Goal: Task Accomplishment & Management: Manage account settings

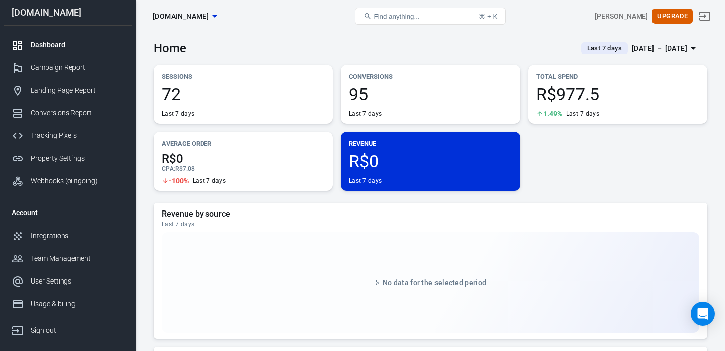
click at [542, 92] on span "R$977.5" at bounding box center [617, 94] width 163 height 17
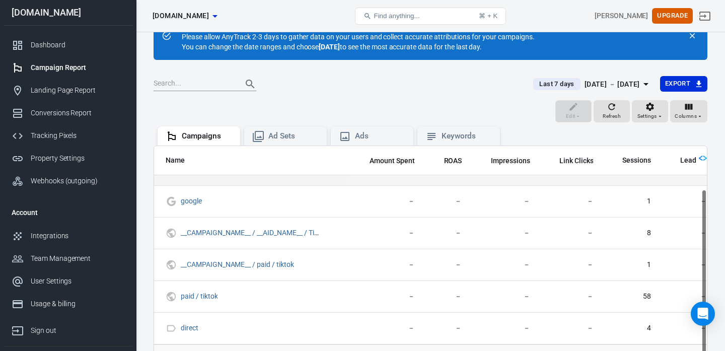
scroll to position [40, 0]
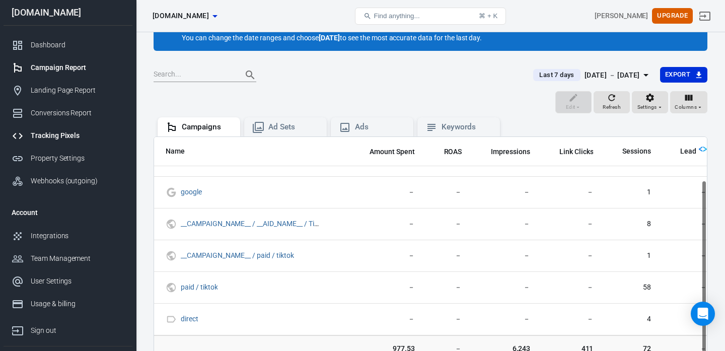
click at [45, 140] on div "Tracking Pixels" at bounding box center [78, 135] width 94 height 11
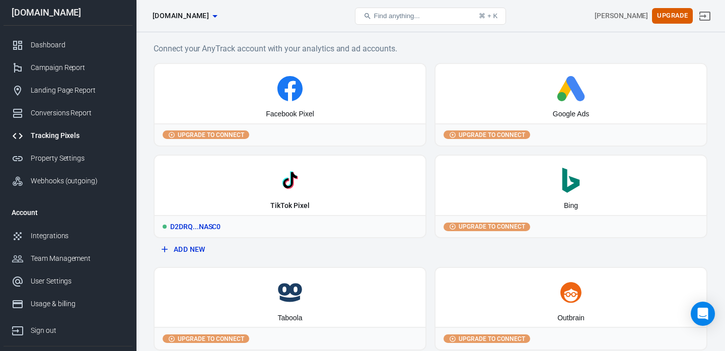
click at [275, 203] on div "TikTok Pixel" at bounding box center [289, 206] width 39 height 10
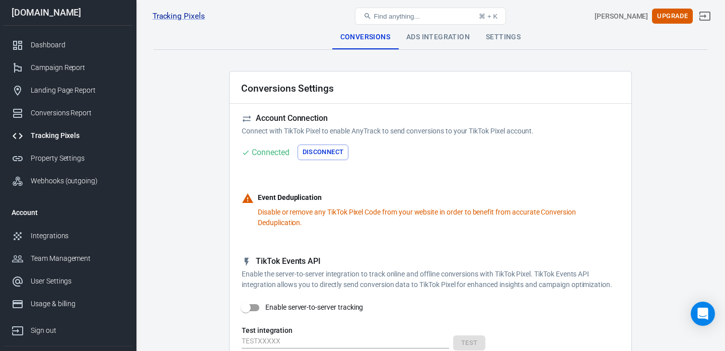
click at [436, 28] on div "Find anything... ⌘ + K" at bounding box center [430, 16] width 185 height 24
click at [439, 36] on div "Ads Integration" at bounding box center [438, 37] width 80 height 24
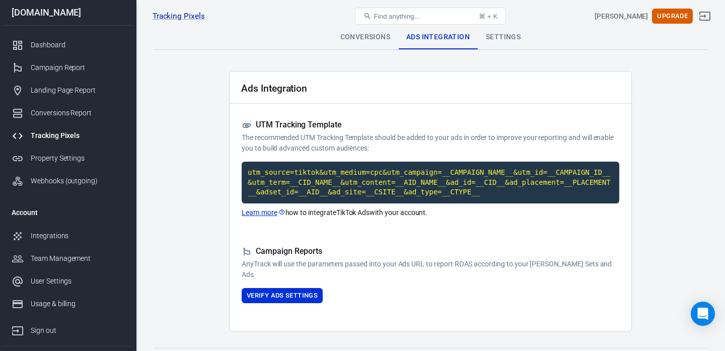
click at [508, 43] on div "Settings" at bounding box center [503, 37] width 51 height 24
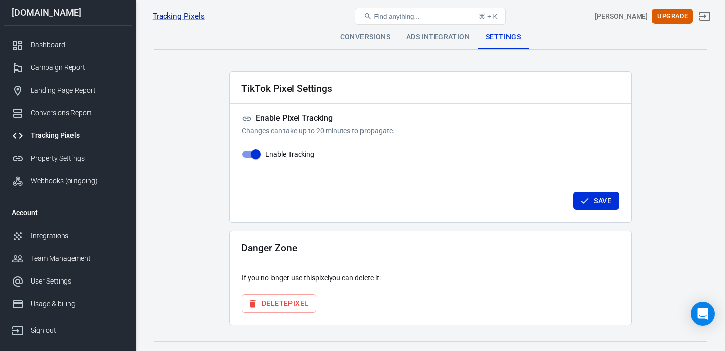
click at [379, 29] on div "Tracking Pixels Cartpanda01 D2DRQHRC77U4ENLNASC0, [DOMAIN_NAME] Find anything..…" at bounding box center [430, 16] width 589 height 32
click at [376, 33] on div "Conversions" at bounding box center [365, 37] width 66 height 24
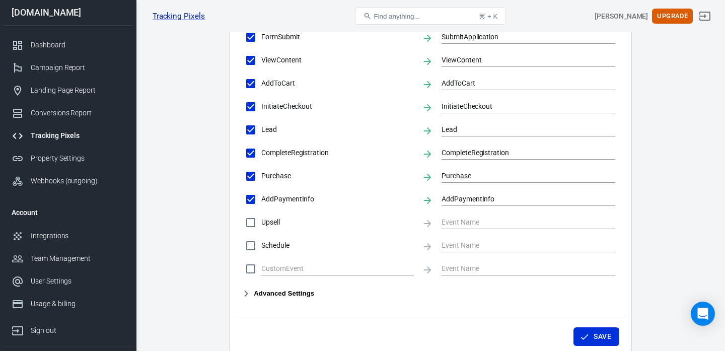
scroll to position [529, 0]
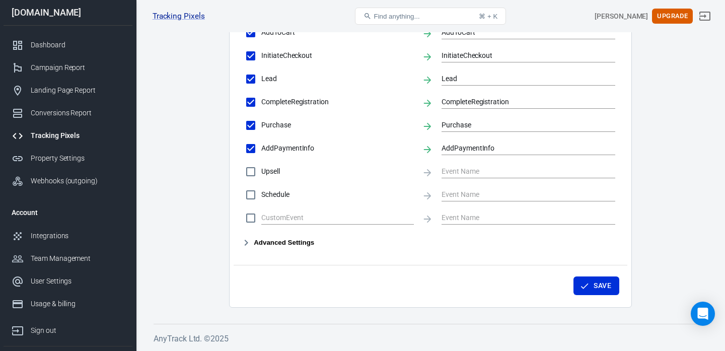
click at [44, 141] on link "Tracking Pixels" at bounding box center [68, 135] width 129 height 23
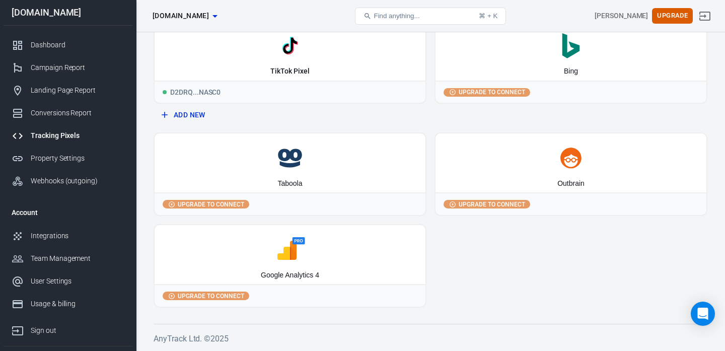
click at [184, 112] on button "Add New" at bounding box center [290, 115] width 265 height 19
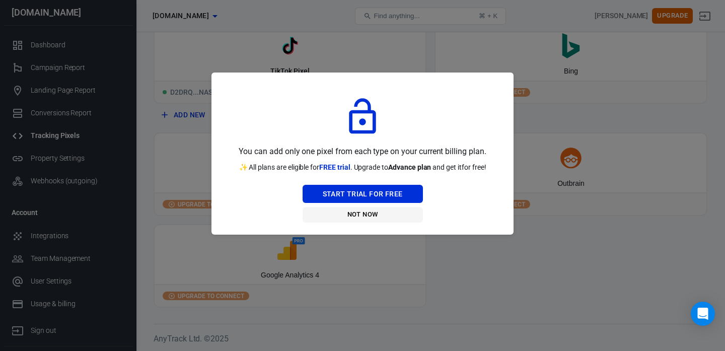
click at [361, 214] on button "Not Now" at bounding box center [363, 215] width 120 height 16
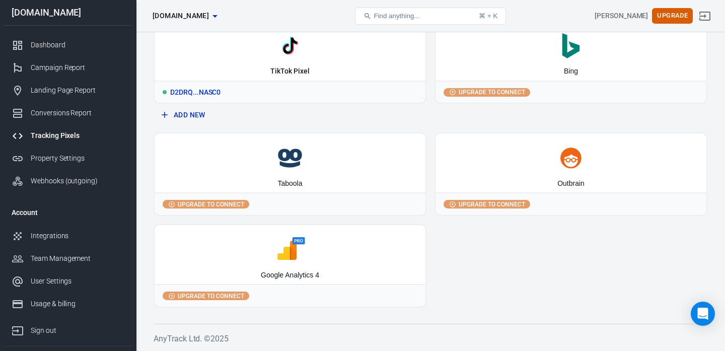
drag, startPoint x: 203, startPoint y: 89, endPoint x: 279, endPoint y: 89, distance: 75.5
click at [279, 89] on div "D2DRQ...NASC0" at bounding box center [290, 92] width 271 height 22
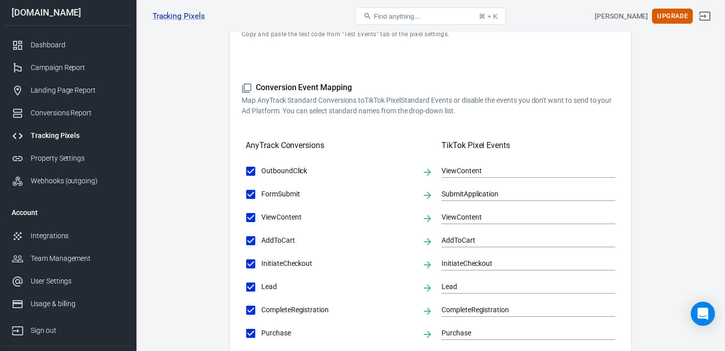
scroll to position [529, 0]
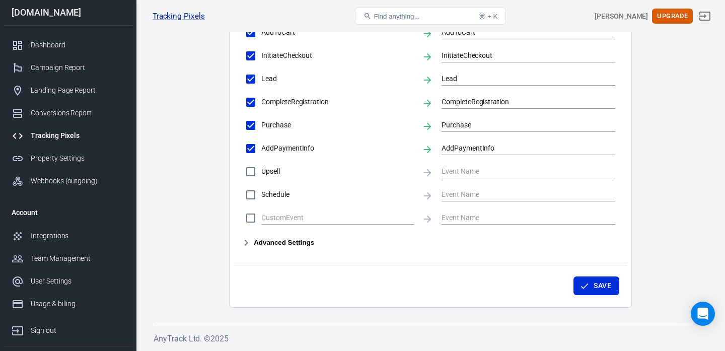
click at [303, 237] on button "Advanced Settings" at bounding box center [278, 243] width 73 height 12
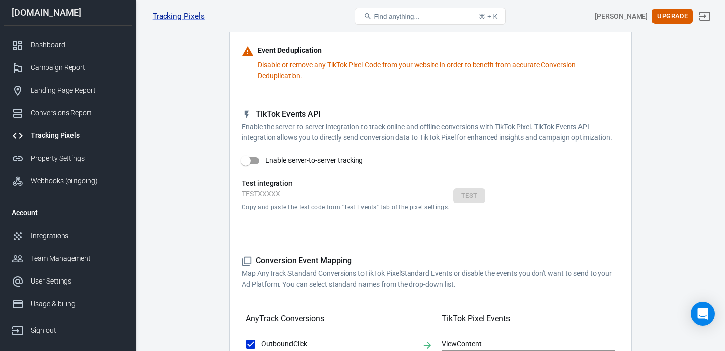
scroll to position [0, 0]
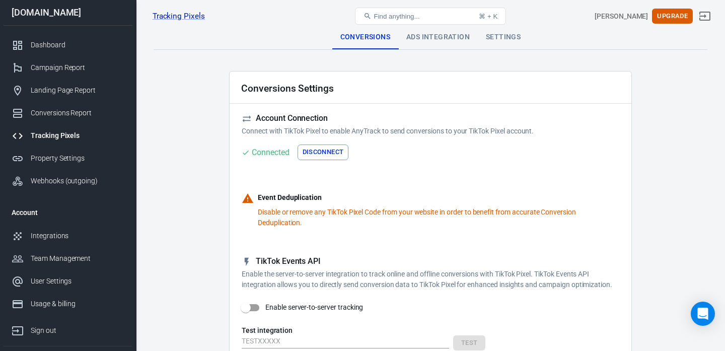
click at [429, 38] on div "Ads Integration" at bounding box center [438, 37] width 80 height 24
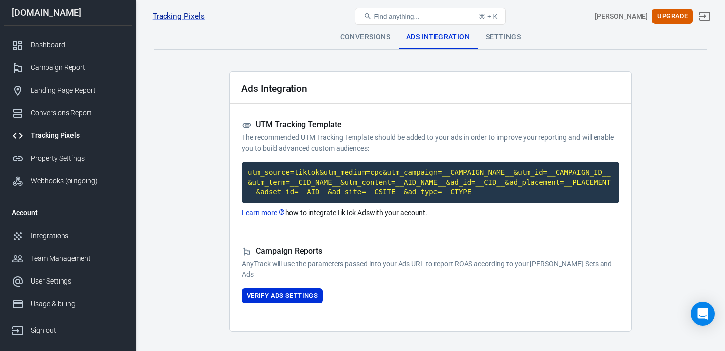
click at [492, 40] on div "Settings" at bounding box center [503, 37] width 51 height 24
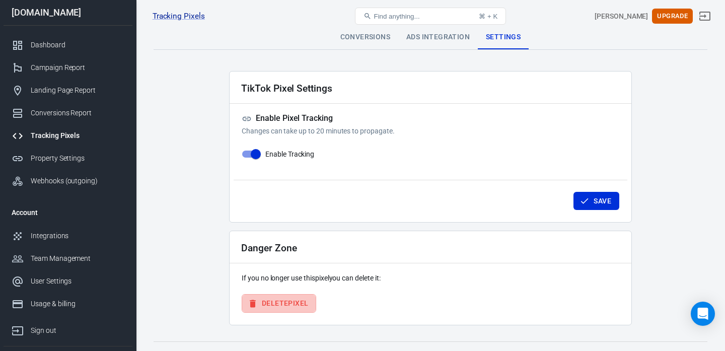
click at [282, 301] on button "Delete Pixel" at bounding box center [279, 303] width 75 height 19
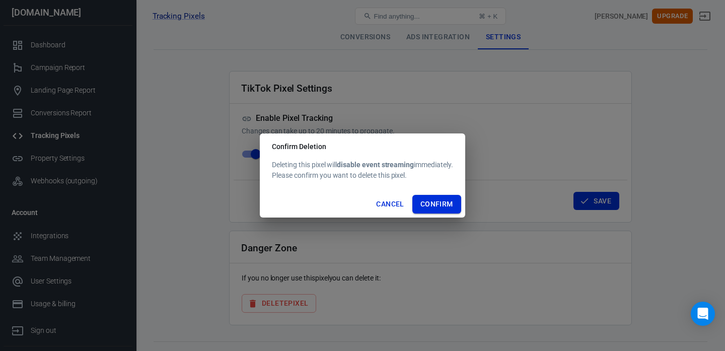
click at [436, 199] on button "Confirm" at bounding box center [436, 204] width 49 height 19
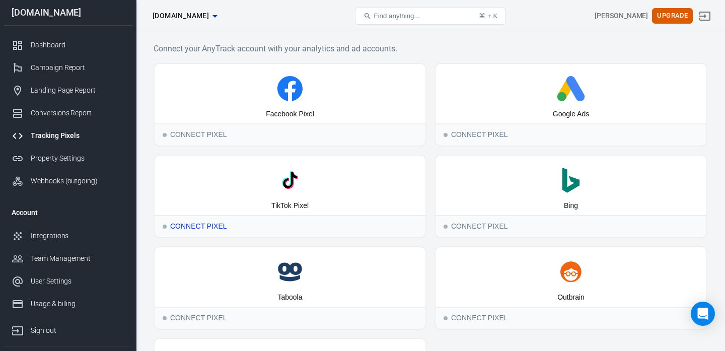
click at [282, 210] on div "TikTok Pixel" at bounding box center [289, 206] width 37 height 10
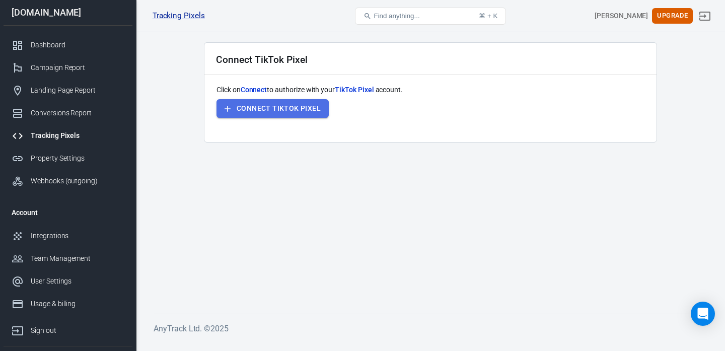
click at [297, 110] on button "Connect TikTok Pixel" at bounding box center [273, 108] width 112 height 19
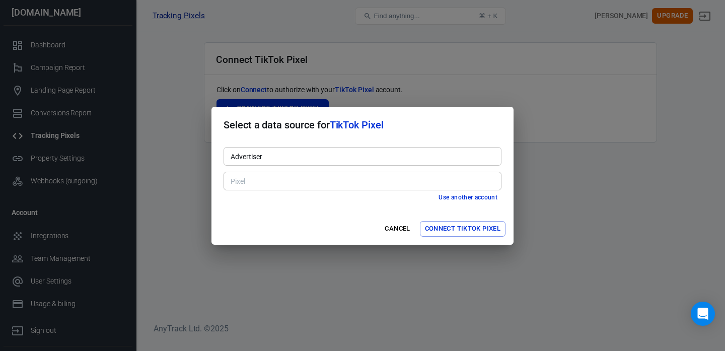
click at [319, 162] on input "Advertiser" at bounding box center [362, 156] width 270 height 13
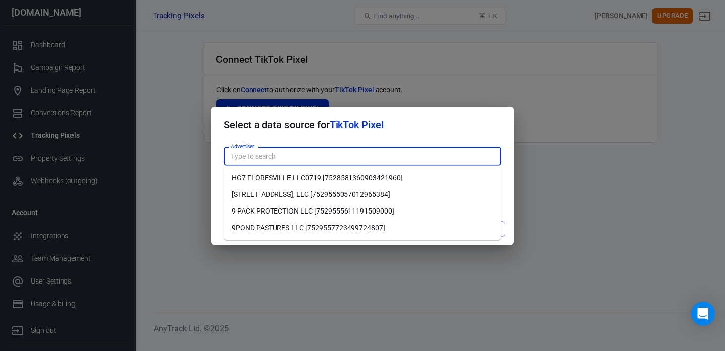
click at [258, 212] on li "9 PACK PROTECTION LLC [7529555611191509000]" at bounding box center [363, 211] width 278 height 17
type input "9 PACK PROTECTION LLC [7529555611191509000]"
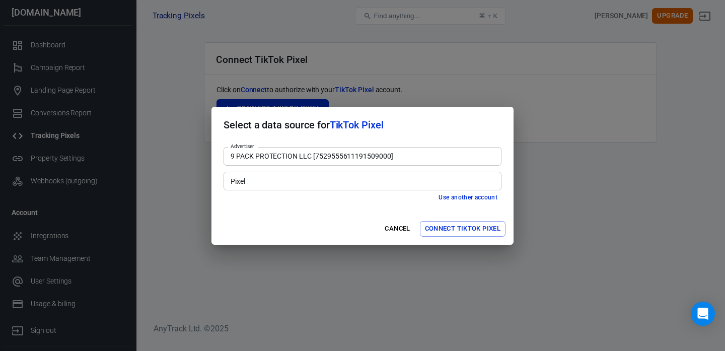
click at [290, 185] on input "Pixel" at bounding box center [362, 181] width 270 height 13
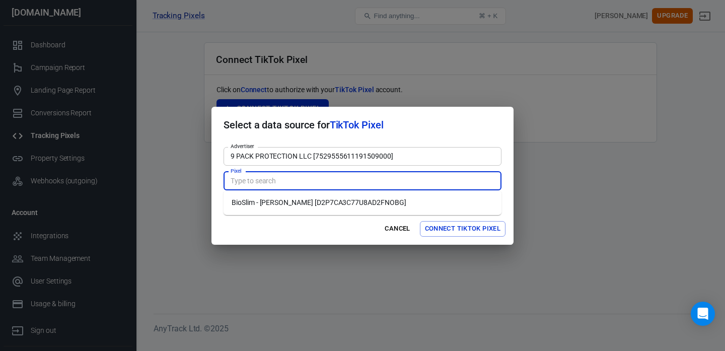
click at [281, 203] on li "BioSlim - [PERSON_NAME] [D2P7CA3C77U8AD2FNOBG]" at bounding box center [363, 202] width 278 height 17
type input "BioSlim - [PERSON_NAME] [D2P7CA3C77U8AD2FNOBG]"
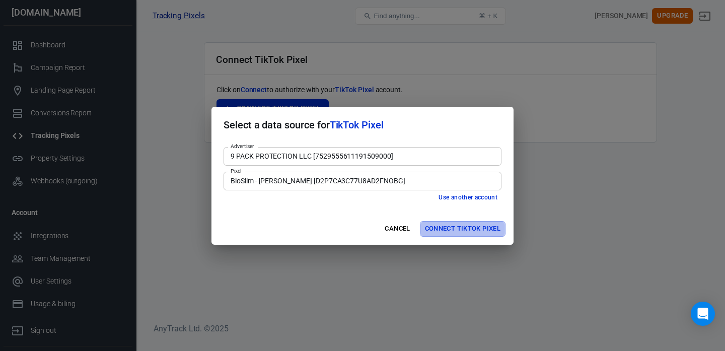
click at [445, 228] on button "Connect TikTok Pixel" at bounding box center [463, 229] width 86 height 16
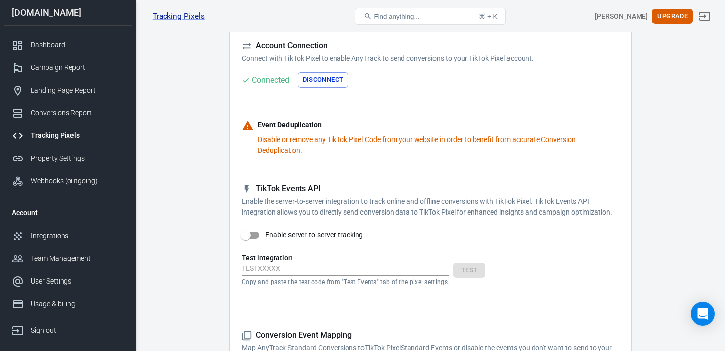
scroll to position [81, 0]
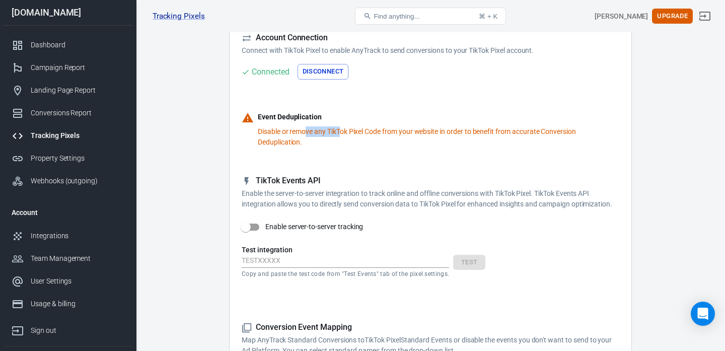
drag, startPoint x: 307, startPoint y: 134, endPoint x: 343, endPoint y: 133, distance: 36.8
click at [342, 133] on p "Disable or remove any TikTok Pixel Code from your website in order to benefit f…" at bounding box center [439, 136] width 362 height 21
click at [383, 140] on p "Disable or remove any TikTok Pixel Code from your website in order to benefit f…" at bounding box center [439, 136] width 362 height 21
drag, startPoint x: 373, startPoint y: 130, endPoint x: 438, endPoint y: 128, distance: 65.0
click at [438, 128] on p "Disable or remove any TikTok Pixel Code from your website in order to benefit f…" at bounding box center [439, 136] width 362 height 21
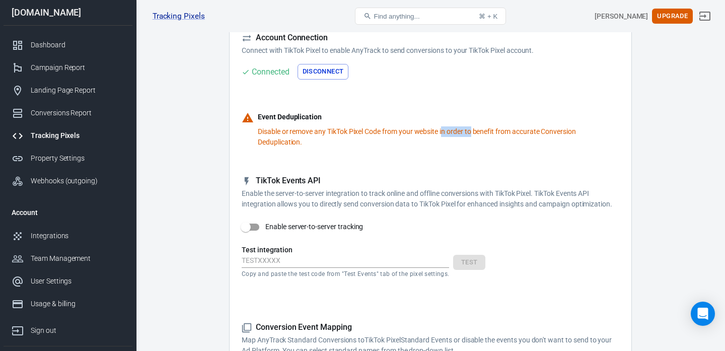
drag, startPoint x: 444, startPoint y: 131, endPoint x: 472, endPoint y: 132, distance: 28.2
click at [472, 132] on p "Disable or remove any TikTok Pixel Code from your website in order to benefit f…" at bounding box center [439, 136] width 362 height 21
drag, startPoint x: 494, startPoint y: 132, endPoint x: 555, endPoint y: 131, distance: 61.4
click at [555, 131] on p "Disable or remove any TikTok Pixel Code from your website in order to benefit f…" at bounding box center [439, 136] width 362 height 21
drag, startPoint x: 281, startPoint y: 113, endPoint x: 328, endPoint y: 113, distance: 47.8
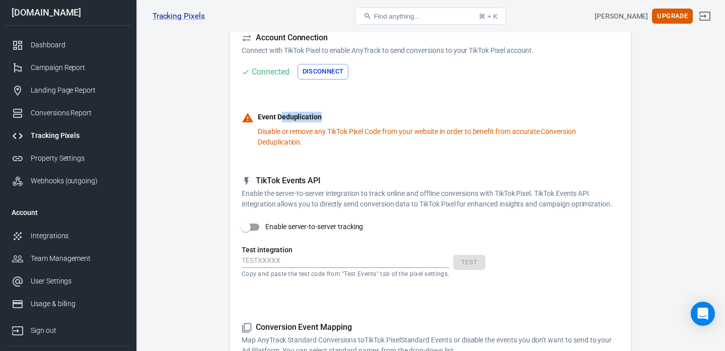
click at [328, 113] on p "Event Deduplication" at bounding box center [439, 119] width 362 height 15
click at [329, 113] on p "Event Deduplication" at bounding box center [439, 119] width 362 height 15
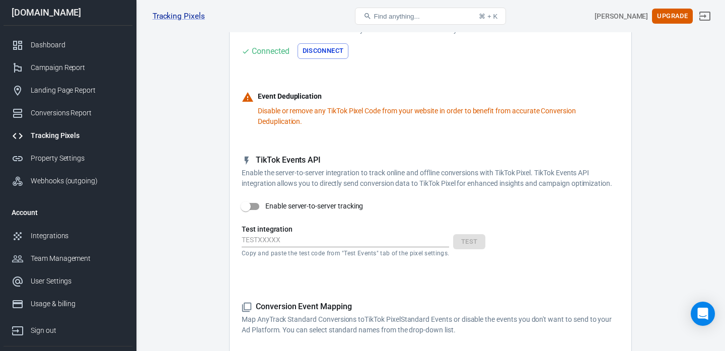
scroll to position [98, 0]
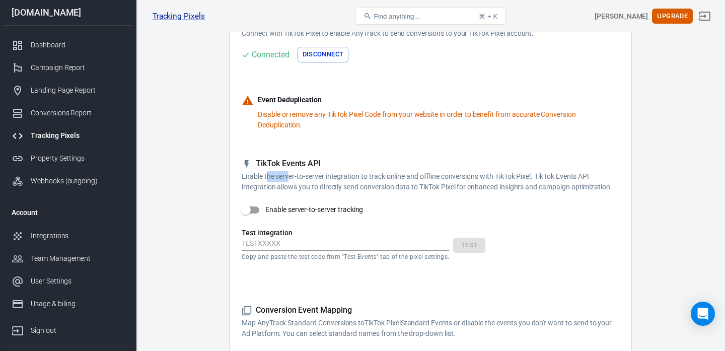
drag, startPoint x: 266, startPoint y: 177, endPoint x: 290, endPoint y: 177, distance: 23.2
click at [290, 177] on p "Enable the server-to-server integration to track online and offline conversions…" at bounding box center [431, 181] width 378 height 21
click at [369, 194] on div "TikTok Events API Enable the server-to-server integration to track online and o…" at bounding box center [431, 218] width 378 height 118
click at [315, 206] on span "Enable server-to-server tracking" at bounding box center [314, 209] width 98 height 11
click at [274, 206] on input "Enable server-to-server tracking" at bounding box center [245, 209] width 57 height 19
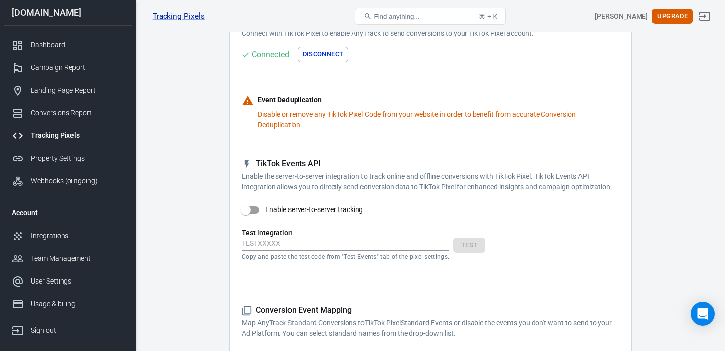
checkbox input "false"
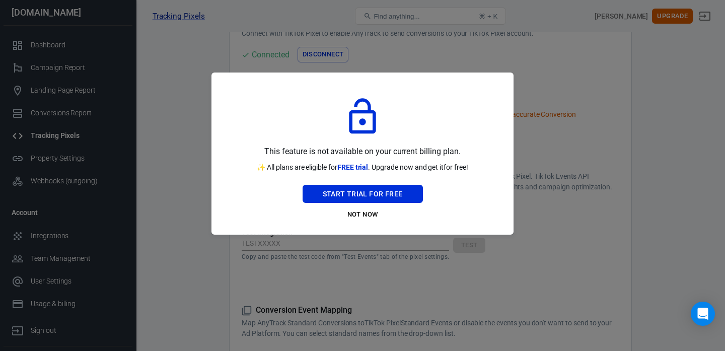
click at [345, 216] on button "Not Now" at bounding box center [363, 215] width 120 height 16
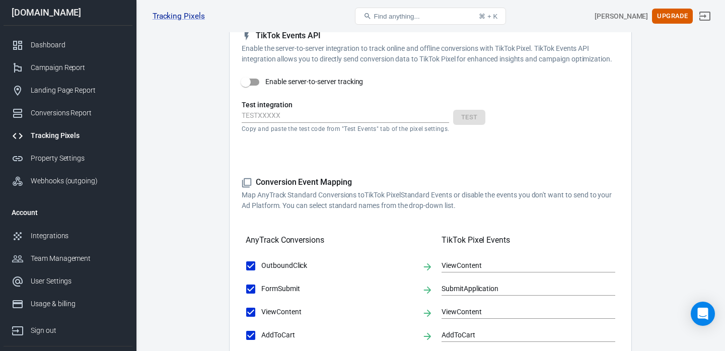
scroll to position [225, 0]
click at [669, 10] on button "Upgrade" at bounding box center [672, 17] width 41 height 16
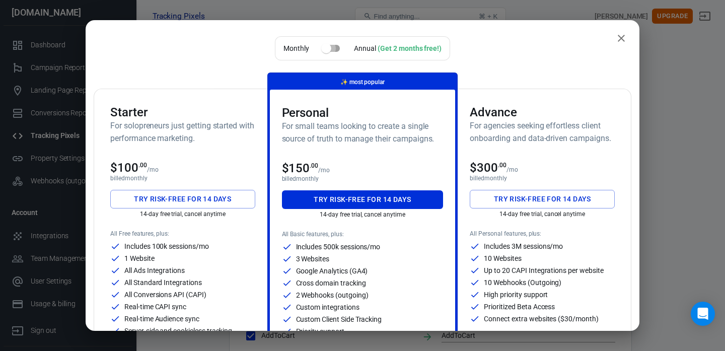
click at [339, 51] on input "checkbox" at bounding box center [326, 48] width 57 height 19
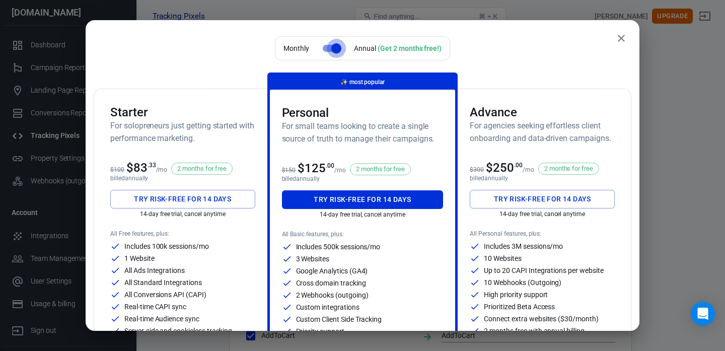
click at [325, 54] on input "checkbox" at bounding box center [336, 48] width 57 height 19
checkbox input "false"
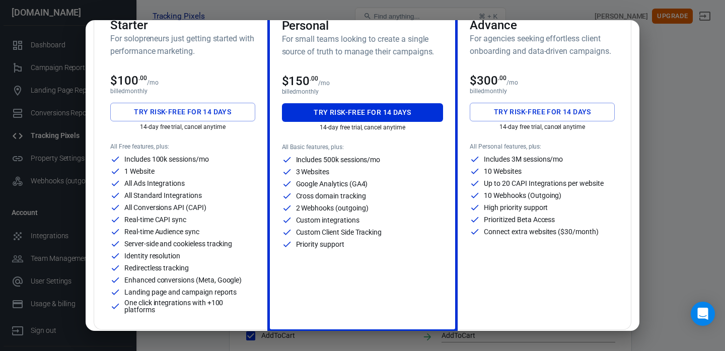
scroll to position [88, 0]
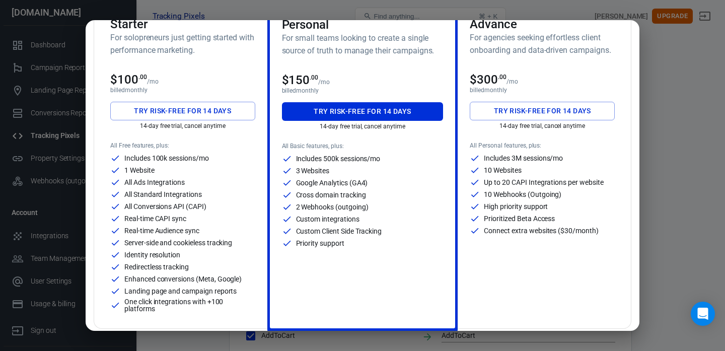
click at [678, 79] on div "Monthly Annual (Get 2 months free!) Starter For solopreneurs just getting start…" at bounding box center [362, 175] width 725 height 351
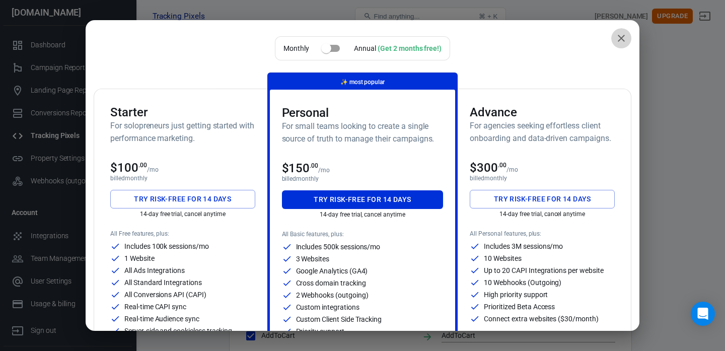
click at [617, 38] on icon "close" at bounding box center [621, 38] width 12 height 12
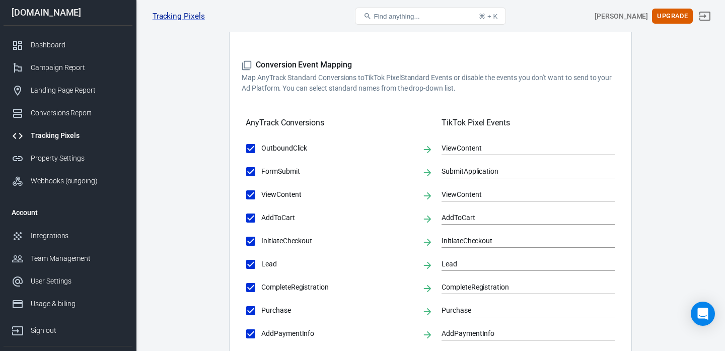
scroll to position [343, 0]
click at [251, 149] on input "OutboundClick" at bounding box center [250, 147] width 21 height 21
checkbox input "false"
click at [251, 168] on input "FormSubmit" at bounding box center [250, 171] width 21 height 21
checkbox input "false"
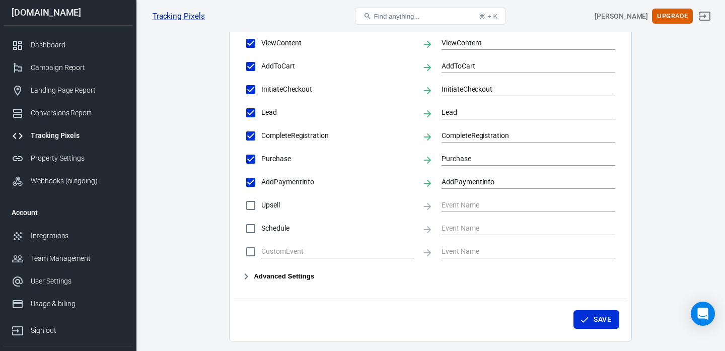
scroll to position [529, 0]
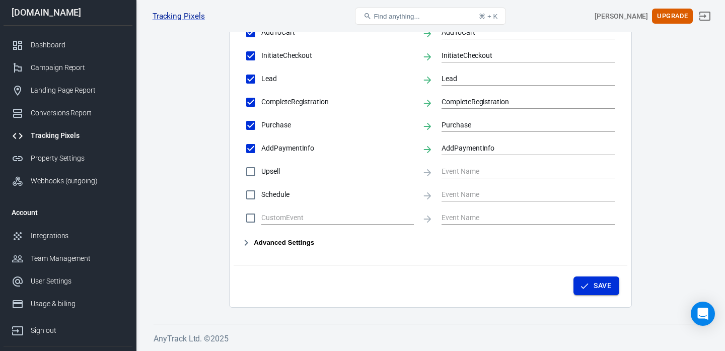
click at [582, 286] on icon "button" at bounding box center [585, 286] width 10 height 10
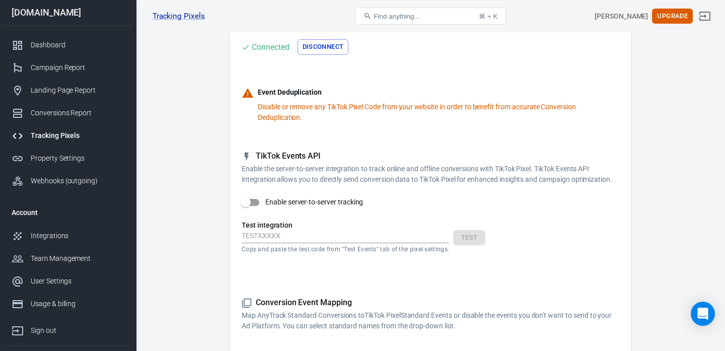
scroll to position [0, 0]
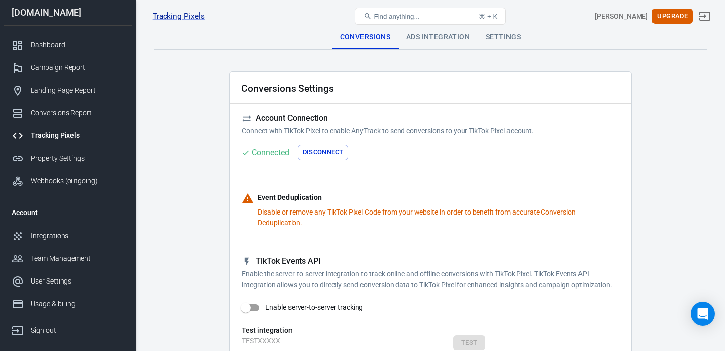
click at [424, 39] on div "Ads Integration" at bounding box center [438, 37] width 80 height 24
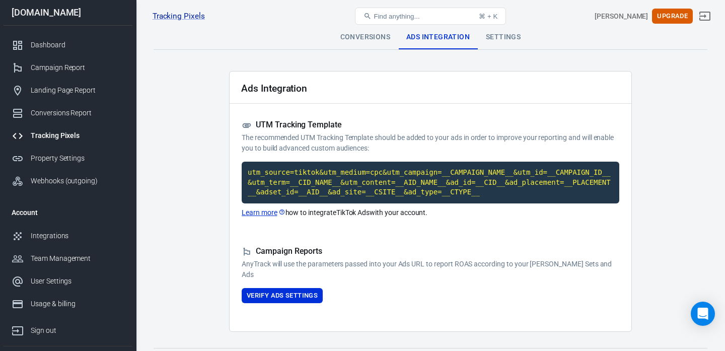
click at [272, 213] on link "Learn more" at bounding box center [264, 212] width 44 height 11
click at [273, 294] on button "Verify Ads Settings" at bounding box center [282, 296] width 81 height 16
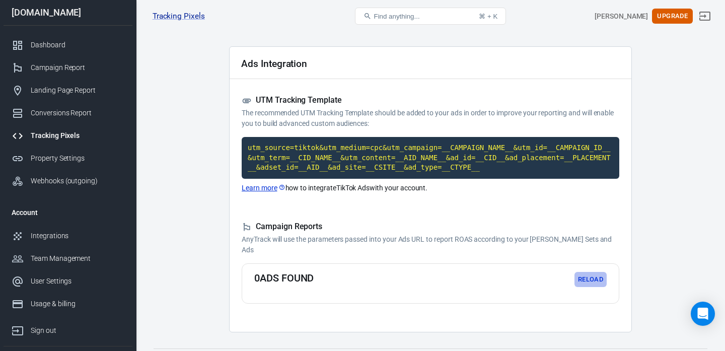
click at [578, 286] on button "Reload" at bounding box center [591, 280] width 32 height 16
click at [382, 172] on code "utm_source=tiktok&utm_medium=cpc&utm_campaign=__CAMPAIGN_NAME__&utm_id=__CAMPAI…" at bounding box center [431, 158] width 378 height 42
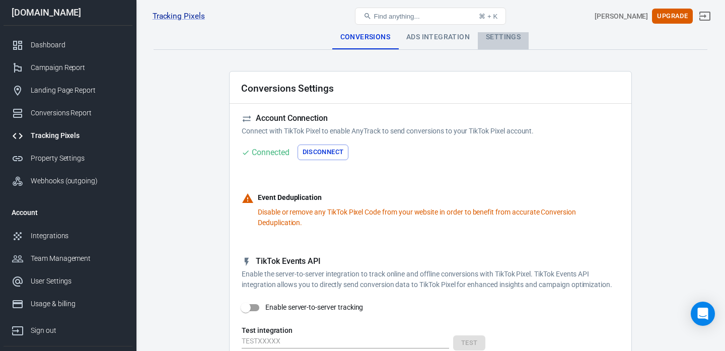
click at [491, 38] on div "Settings" at bounding box center [503, 37] width 51 height 24
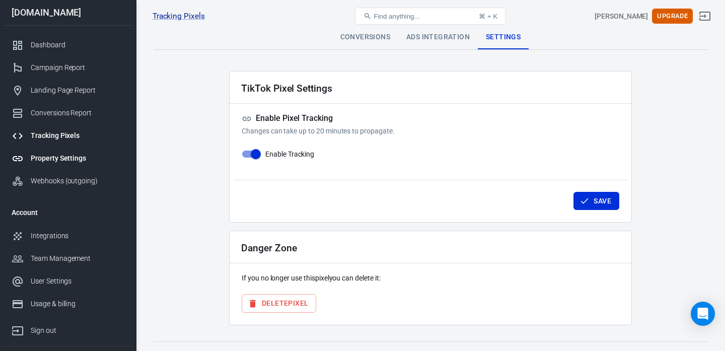
click at [77, 157] on div "Property Settings" at bounding box center [78, 158] width 94 height 11
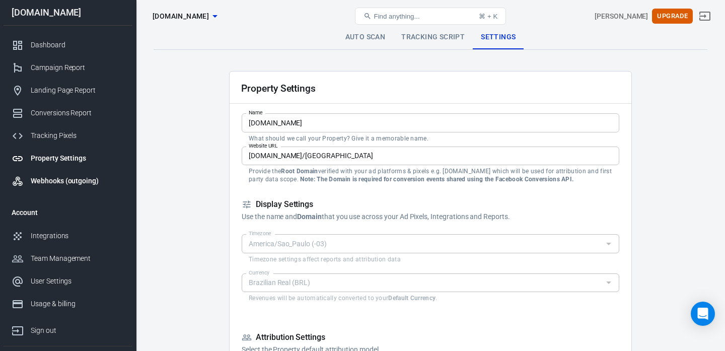
click at [77, 181] on div "Webhooks (outgoing)" at bounding box center [78, 181] width 94 height 11
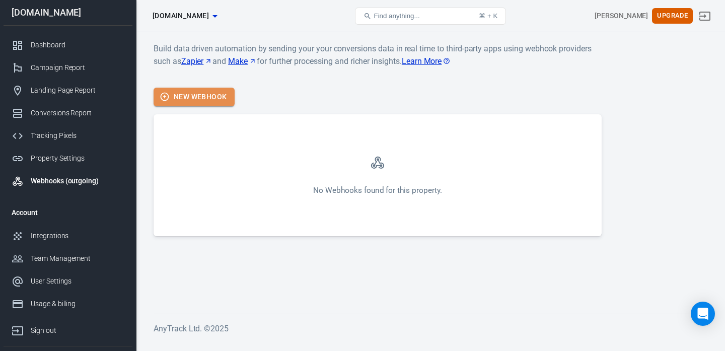
click at [176, 96] on button "New Webhook" at bounding box center [194, 97] width 81 height 19
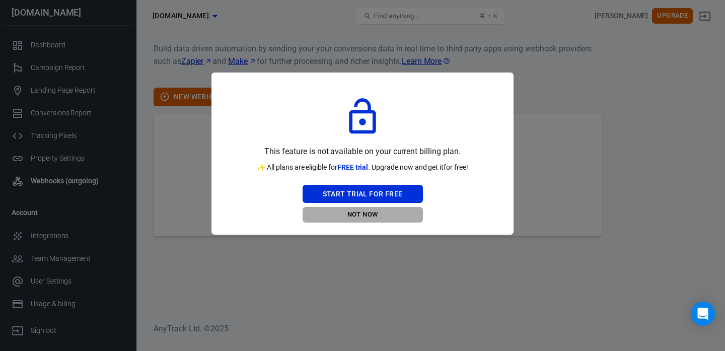
click at [373, 208] on button "Not Now" at bounding box center [363, 215] width 120 height 16
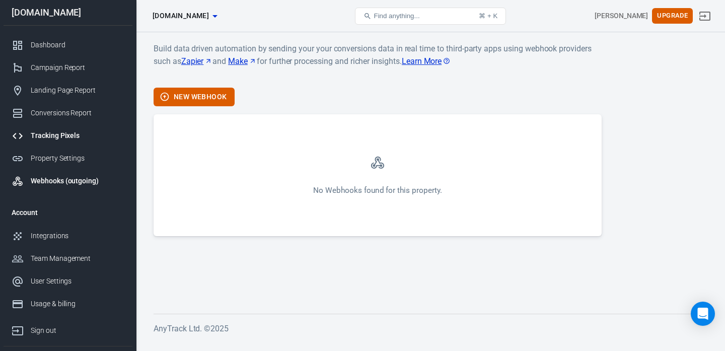
click at [68, 128] on link "Tracking Pixels" at bounding box center [68, 135] width 129 height 23
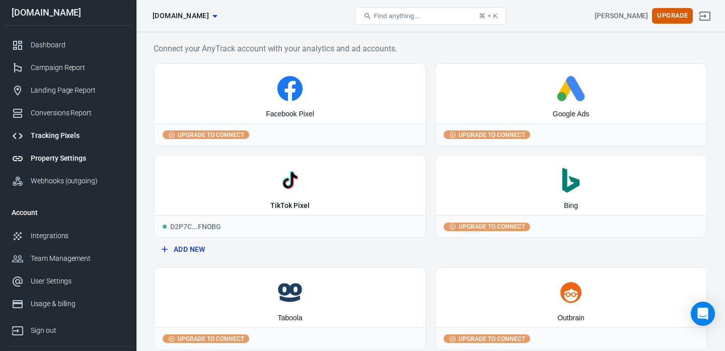
click at [67, 151] on link "Property Settings" at bounding box center [68, 158] width 129 height 23
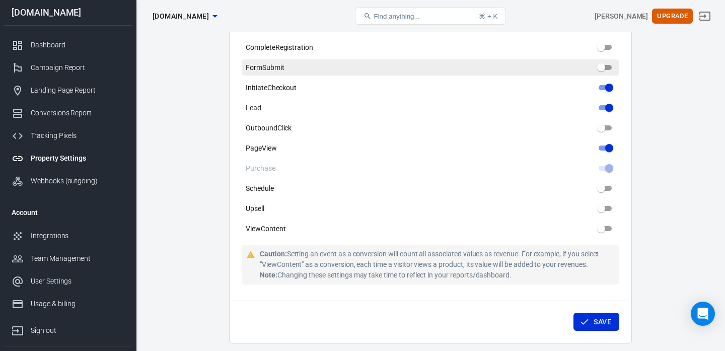
scroll to position [579, 0]
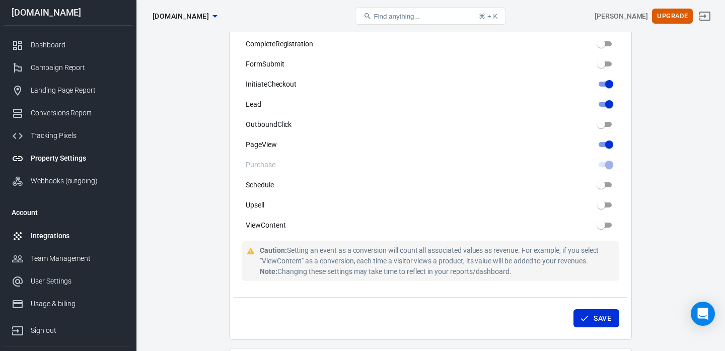
click at [43, 236] on div "Integrations" at bounding box center [78, 236] width 94 height 11
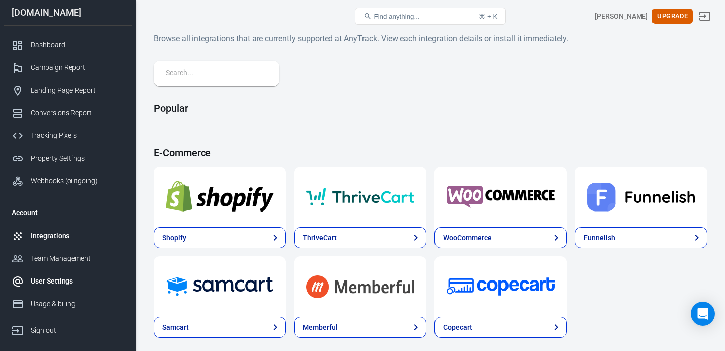
click at [47, 282] on div "User Settings" at bounding box center [78, 281] width 94 height 11
click at [40, 257] on div "Team Management" at bounding box center [78, 258] width 94 height 11
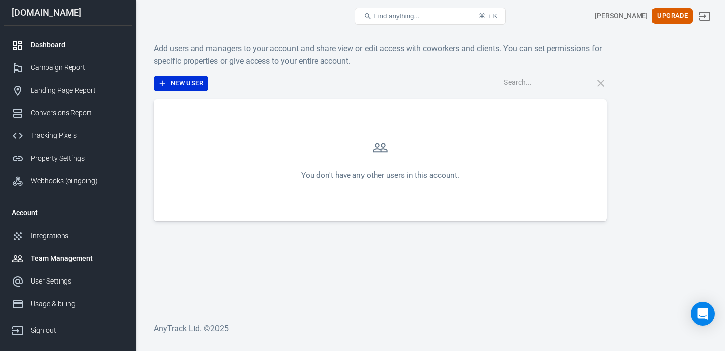
click at [65, 53] on link "Dashboard" at bounding box center [68, 45] width 129 height 23
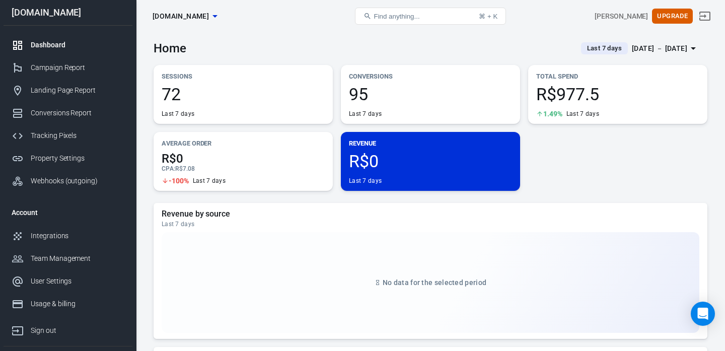
click at [647, 37] on div "Home Last 7 days [DATE] － [DATE]" at bounding box center [431, 44] width 554 height 25
click at [647, 45] on div "[DATE] － [DATE]" at bounding box center [659, 48] width 55 height 13
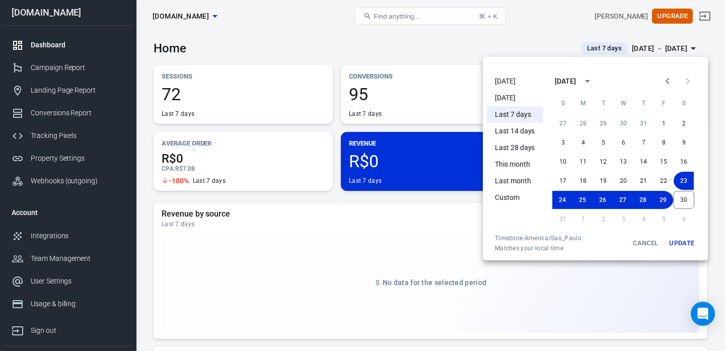
click at [512, 85] on li "[DATE]" at bounding box center [515, 81] width 56 height 17
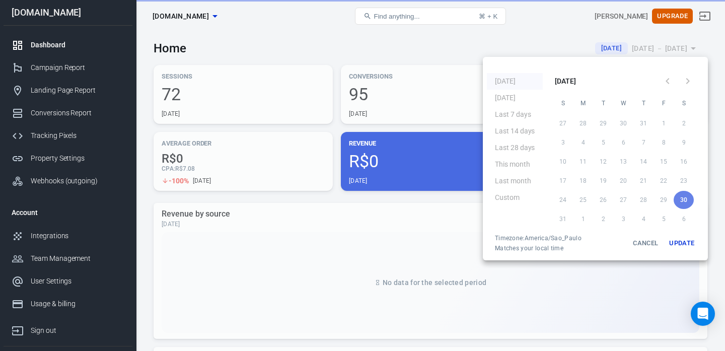
click at [385, 48] on div at bounding box center [362, 175] width 725 height 351
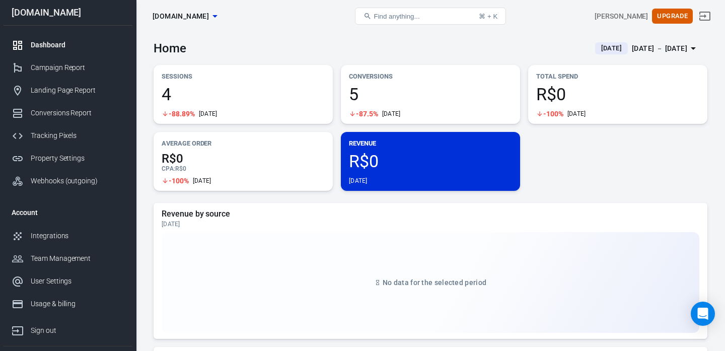
click at [359, 86] on span "5" at bounding box center [430, 94] width 163 height 17
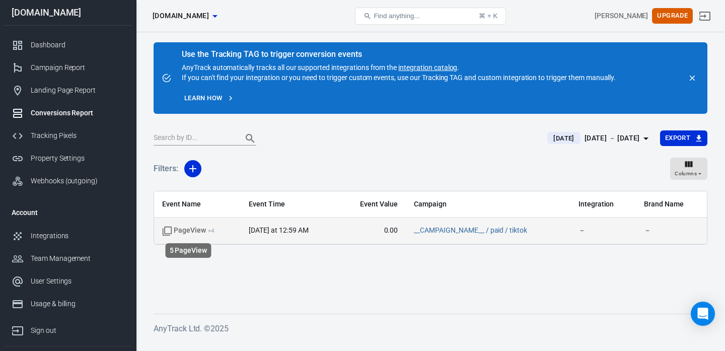
click at [188, 228] on span "PageView + 4" at bounding box center [188, 231] width 52 height 10
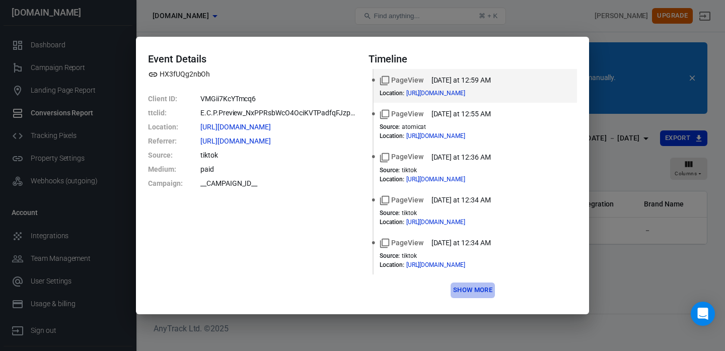
click at [480, 290] on button "Show more" at bounding box center [473, 291] width 44 height 16
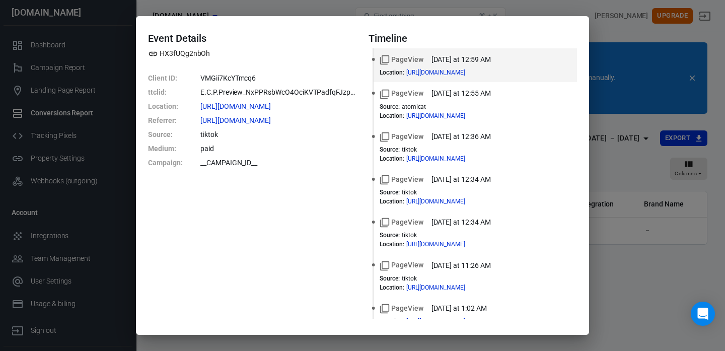
click at [604, 264] on div "Event Details HX3fUQg2nbOh Client ID : VMGii7KcYTmcq6 ttclid : E.C.P.Preview_Nx…" at bounding box center [362, 175] width 725 height 351
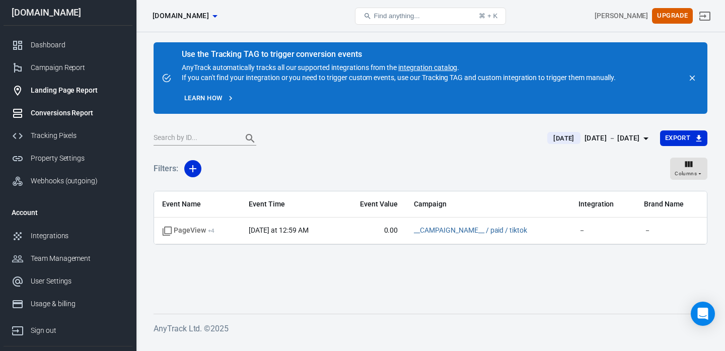
click at [39, 79] on link "Landing Page Report" at bounding box center [68, 90] width 129 height 23
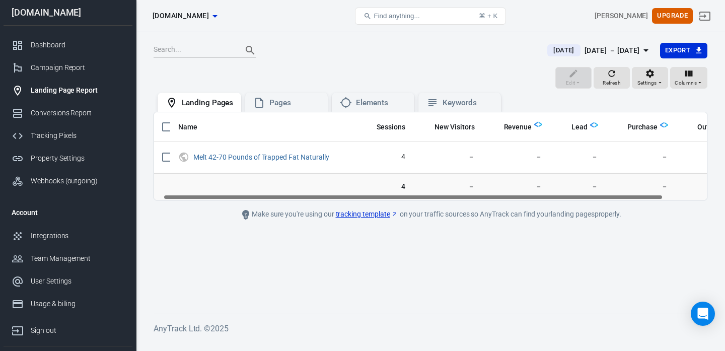
scroll to position [0, 11]
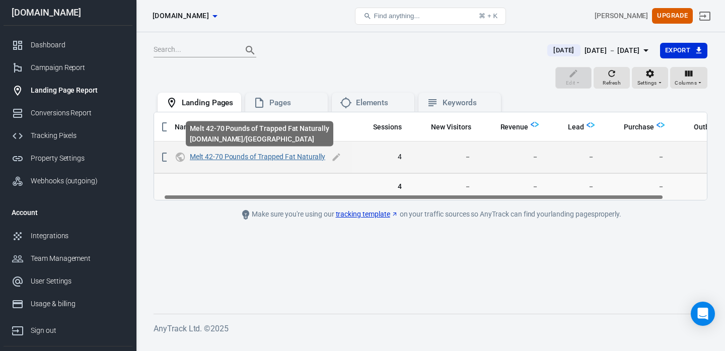
click at [285, 158] on link "Melt 42-70 Pounds of Trapped Fat Naturally" at bounding box center [257, 157] width 135 height 8
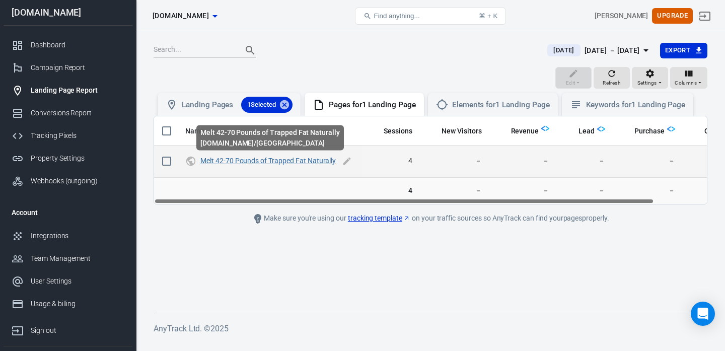
click at [305, 160] on link "Melt 42-70 Pounds of Trapped Fat Naturally" at bounding box center [267, 161] width 135 height 8
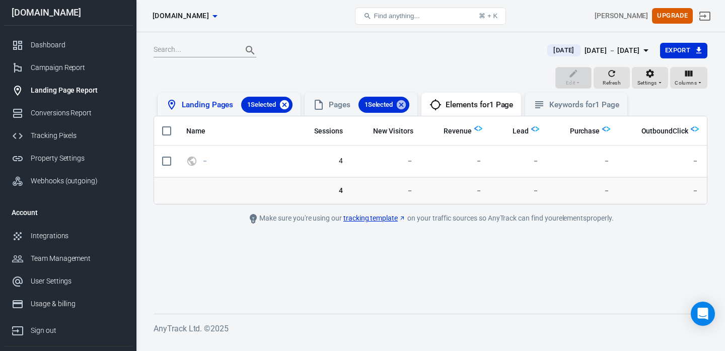
click at [283, 101] on icon at bounding box center [284, 104] width 9 height 9
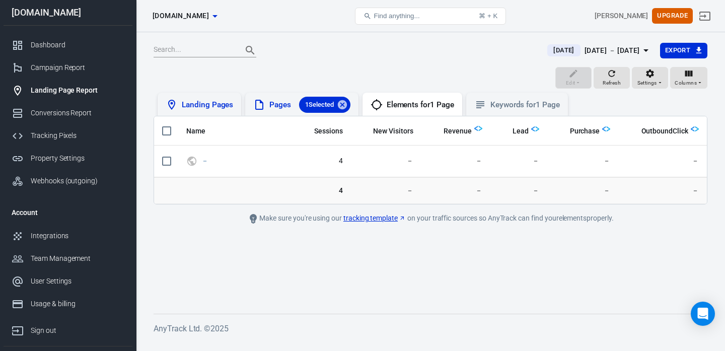
click at [351, 103] on div "1 Selected" at bounding box center [324, 105] width 51 height 16
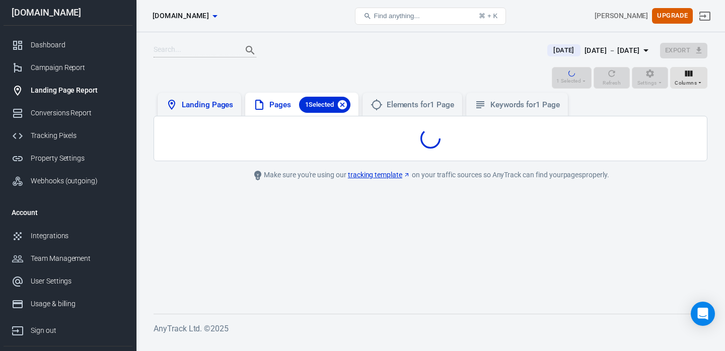
click at [344, 103] on icon at bounding box center [342, 104] width 11 height 11
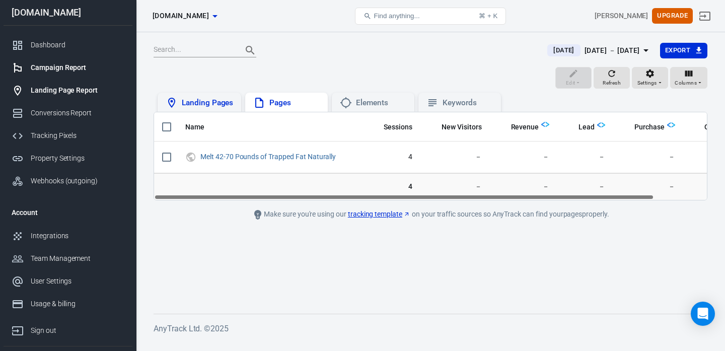
click at [36, 73] on link "Campaign Report" at bounding box center [68, 67] width 129 height 23
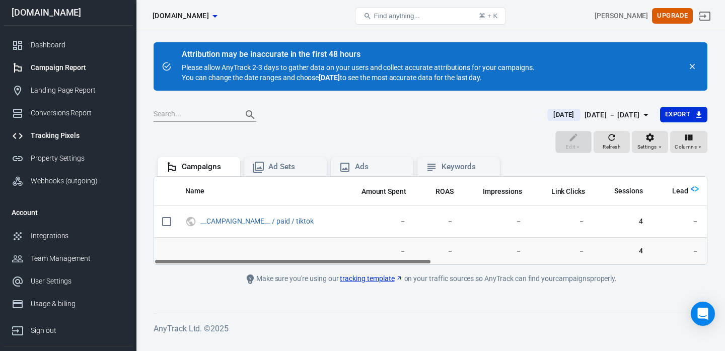
click at [49, 140] on div "Tracking Pixels" at bounding box center [78, 135] width 94 height 11
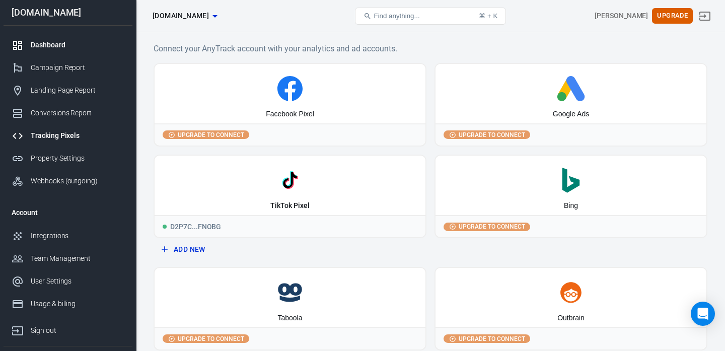
click at [64, 38] on link "Dashboard" at bounding box center [68, 45] width 129 height 23
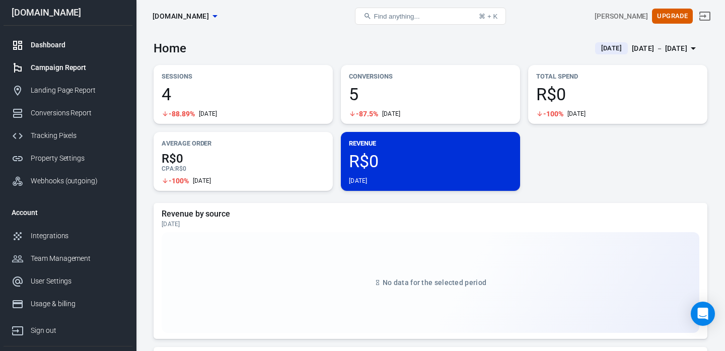
click at [74, 73] on div "Campaign Report" at bounding box center [78, 67] width 94 height 11
